Goal: Navigation & Orientation: Understand site structure

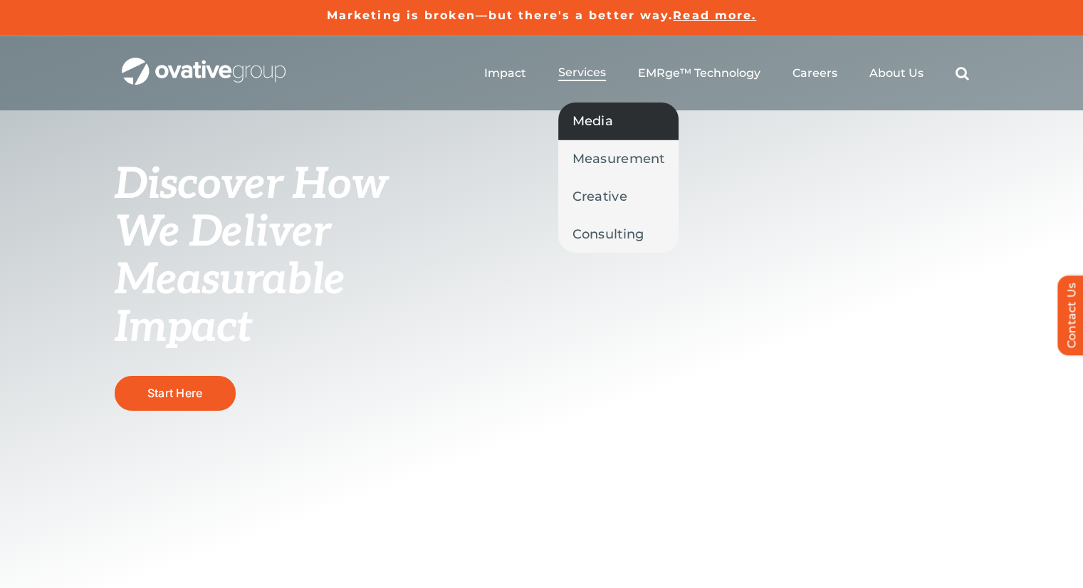
click at [606, 122] on span "Media" at bounding box center [592, 121] width 41 height 20
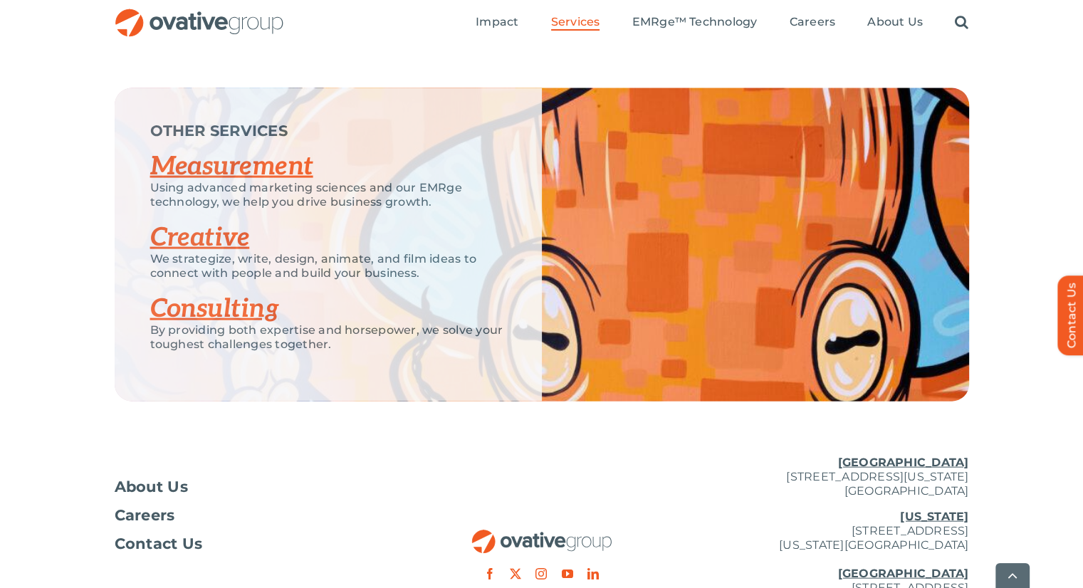
scroll to position [3172, 0]
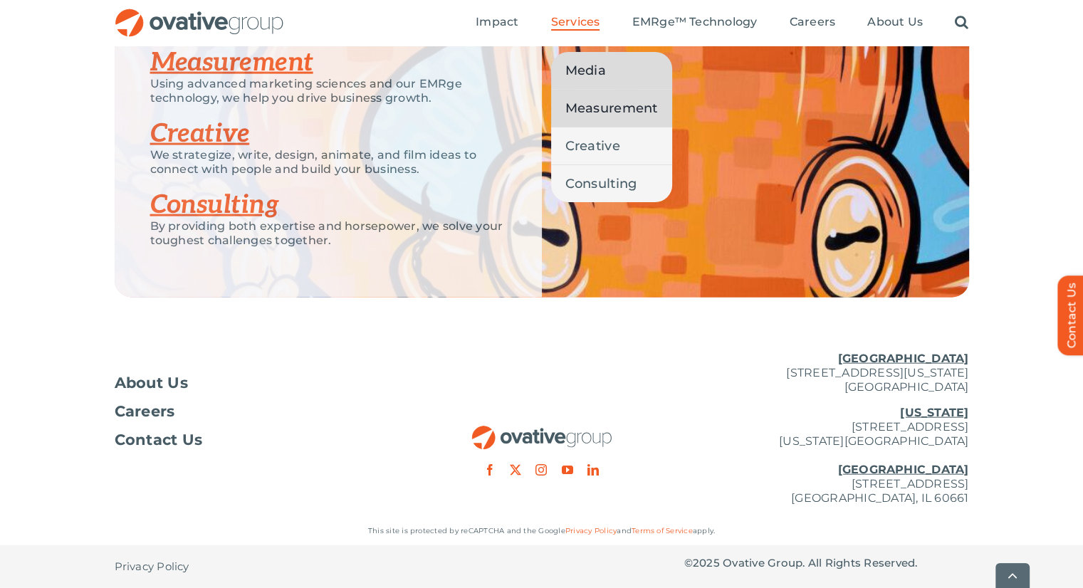
click at [579, 104] on span "Measurement" at bounding box center [611, 108] width 93 height 20
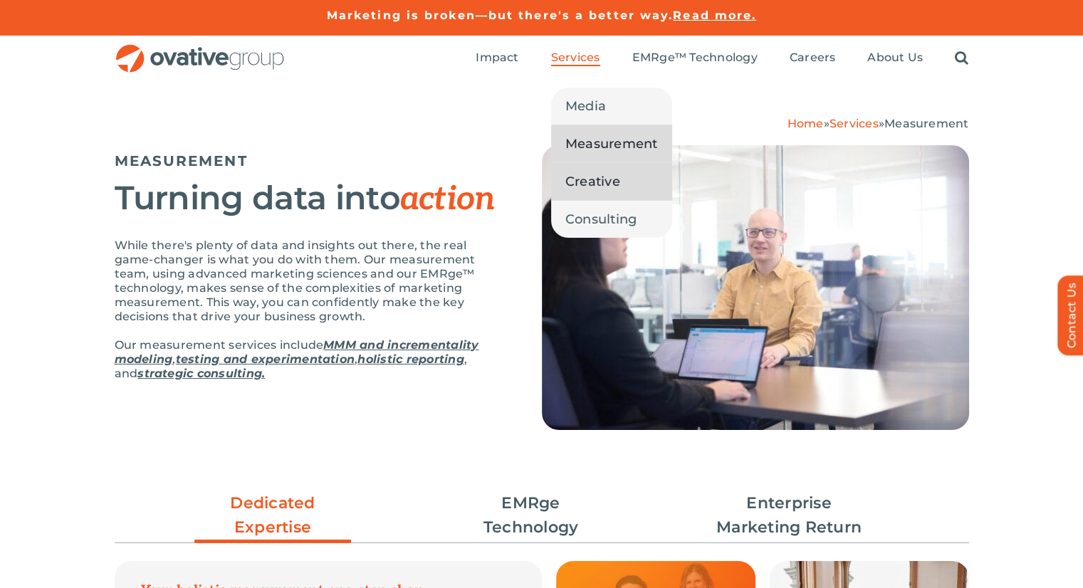
click at [579, 179] on span "Creative" at bounding box center [592, 182] width 55 height 20
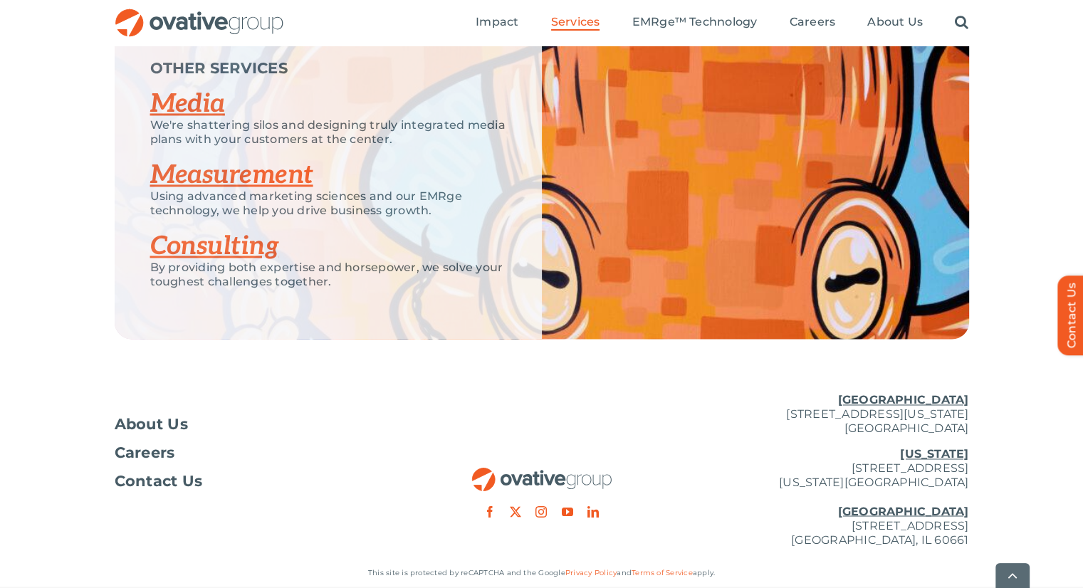
scroll to position [2248, 0]
